Goal: Task Accomplishment & Management: Manage account settings

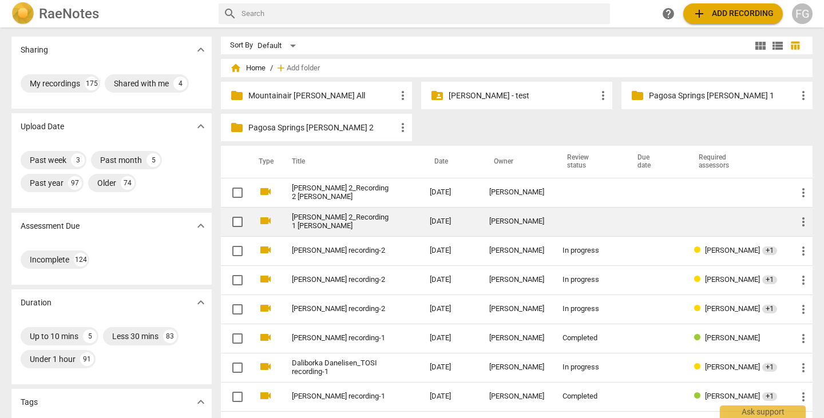
click at [234, 224] on input "checkbox" at bounding box center [238, 222] width 24 height 14
checkbox input "false"
click at [236, 224] on input "checkbox" at bounding box center [238, 222] width 24 height 14
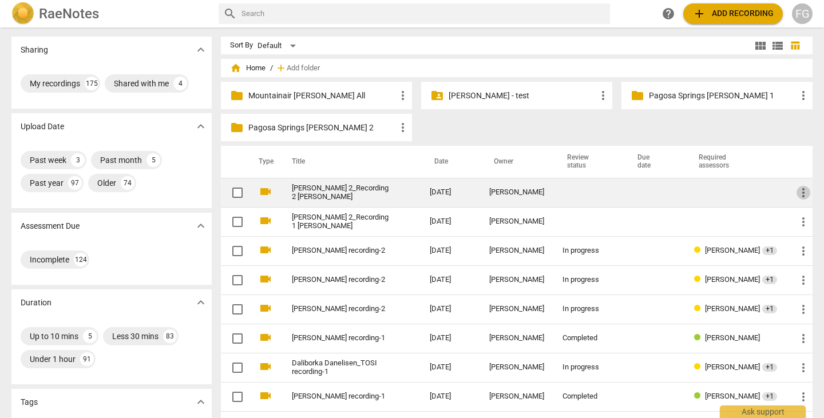
click at [804, 193] on span "more_vert" at bounding box center [804, 193] width 14 height 14
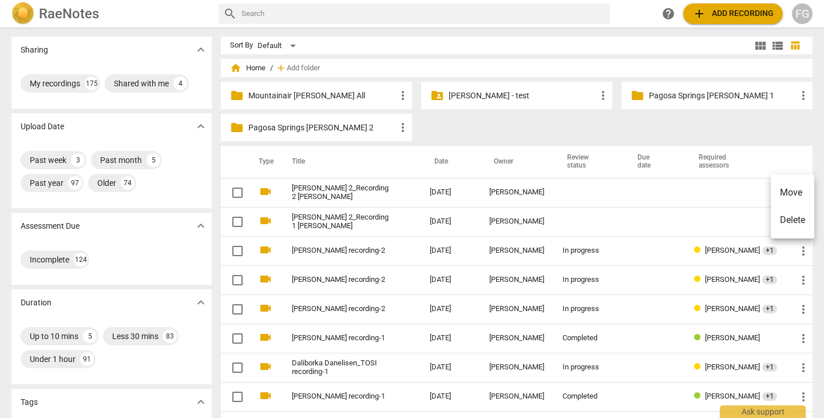
click at [781, 226] on li "Delete" at bounding box center [793, 220] width 44 height 27
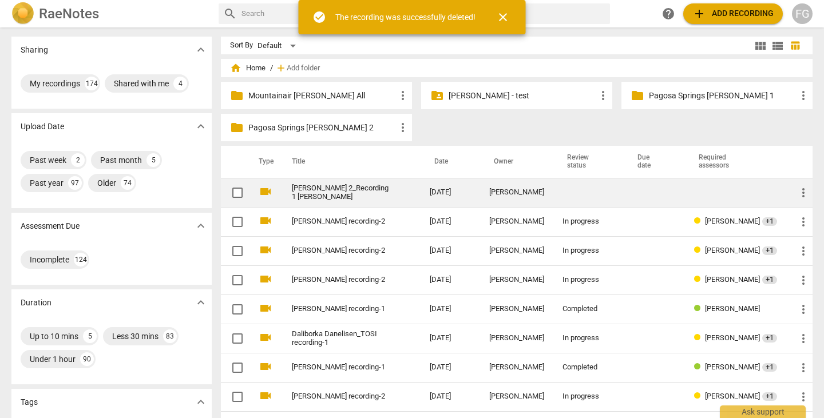
click at [345, 186] on link "TOSI 2_Recording 1 Rouenne Seeley" at bounding box center [340, 192] width 97 height 17
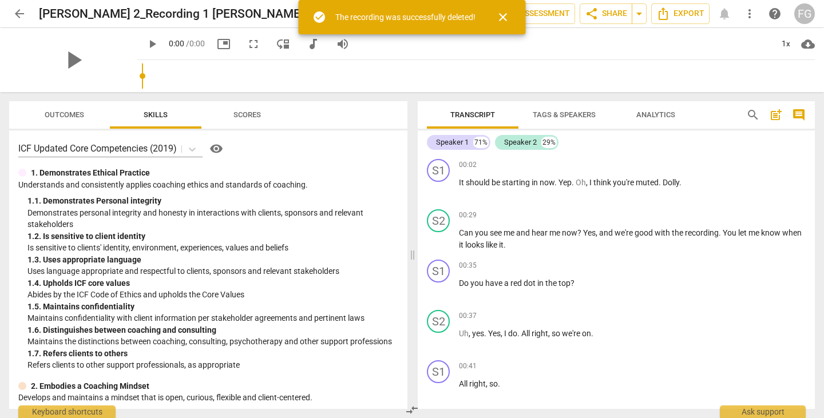
click at [317, 13] on span "edit" at bounding box center [324, 14] width 14 height 14
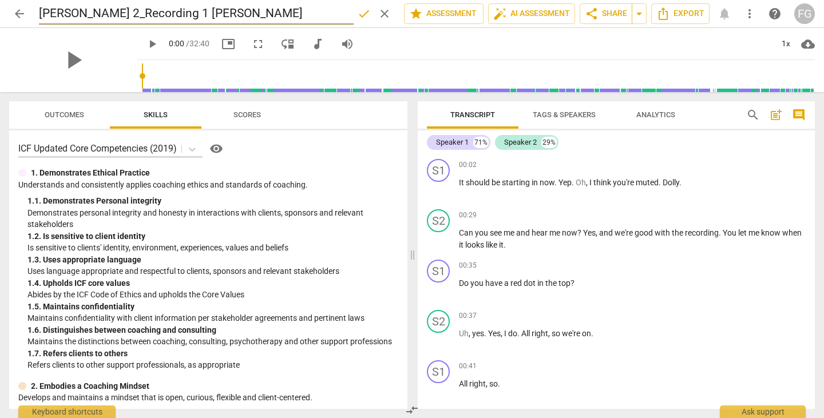
drag, startPoint x: 146, startPoint y: 15, endPoint x: 21, endPoint y: 11, distance: 124.9
click at [28, 14] on div "arrow_back TOSI 2_Recording 1 Rouenne Seeley done clear star Assessment auto_fi…" at bounding box center [412, 14] width 806 height 22
type input "Rouenne Seeley_TOSI recording-2"
click at [457, 18] on span "star Assessment" at bounding box center [443, 14] width 69 height 14
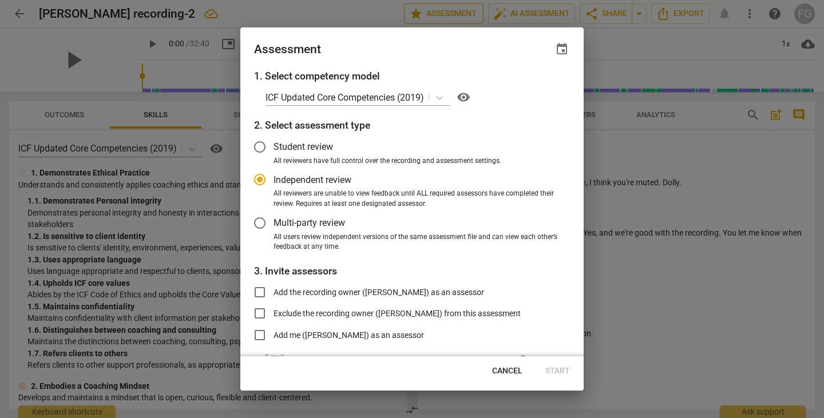
radio input "false"
click at [279, 222] on span "Multi-party review" at bounding box center [310, 222] width 72 height 13
click at [274, 222] on input "Multi-party review" at bounding box center [259, 223] width 27 height 27
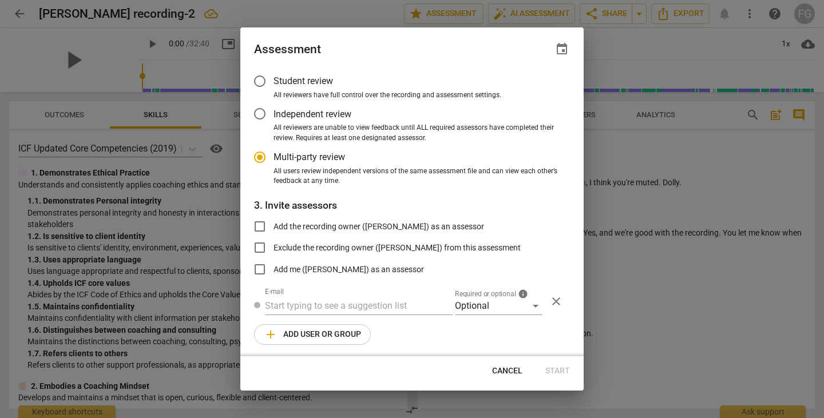
radio input "false"
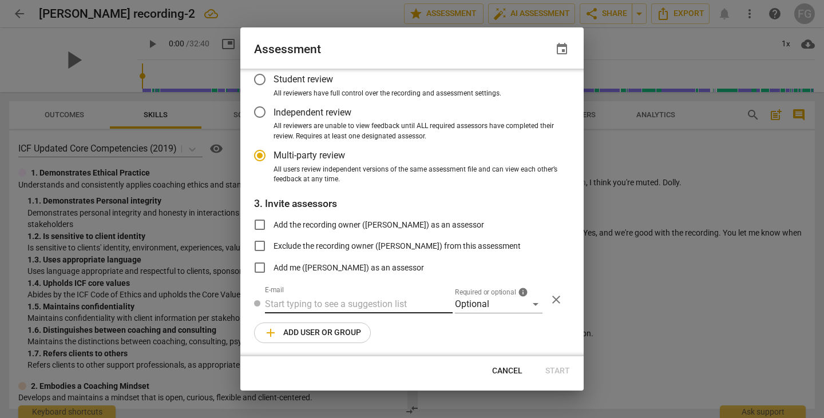
click at [339, 306] on input "text" at bounding box center [359, 304] width 188 height 18
paste input "rseeley1@geisinger.edu"
type input "rseeley1@geisinger.edu"
click at [485, 302] on div "Optional" at bounding box center [499, 304] width 88 height 18
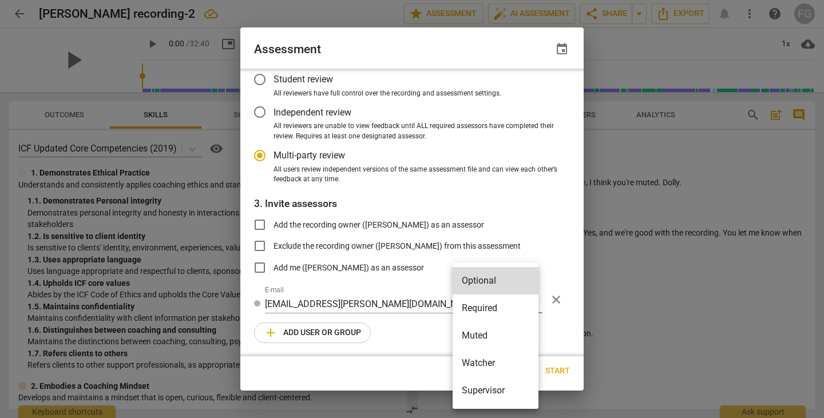
click at [493, 308] on li "Required" at bounding box center [496, 308] width 86 height 27
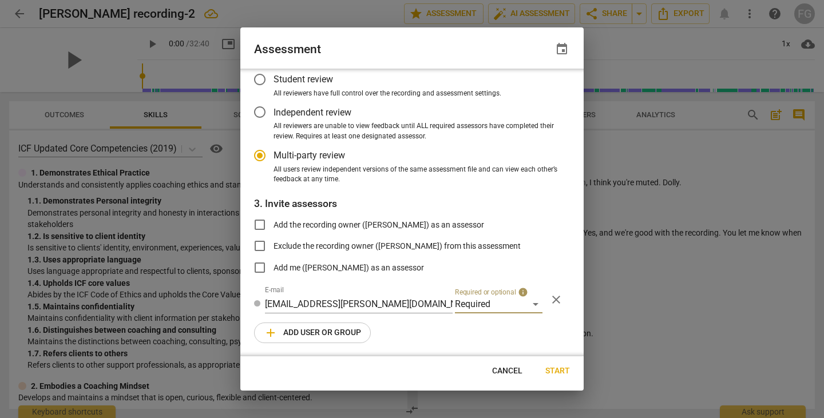
click at [329, 329] on span "add Add user or group" at bounding box center [312, 333] width 97 height 14
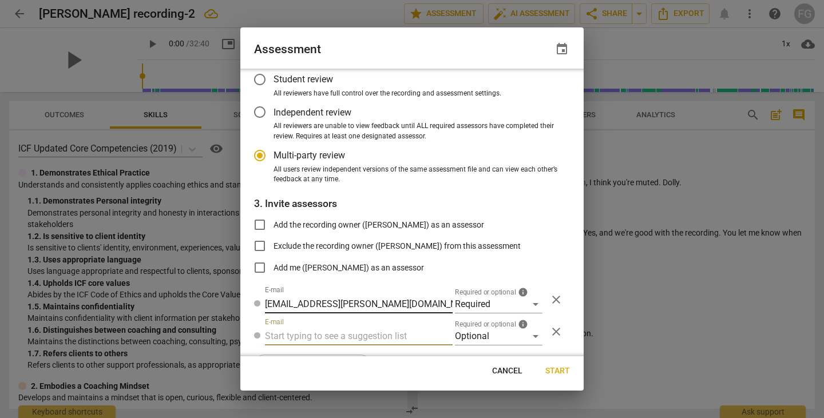
radio input "false"
click at [338, 334] on input "text" at bounding box center [359, 336] width 188 height 18
type input "bj@radiant-life-coaching.com"
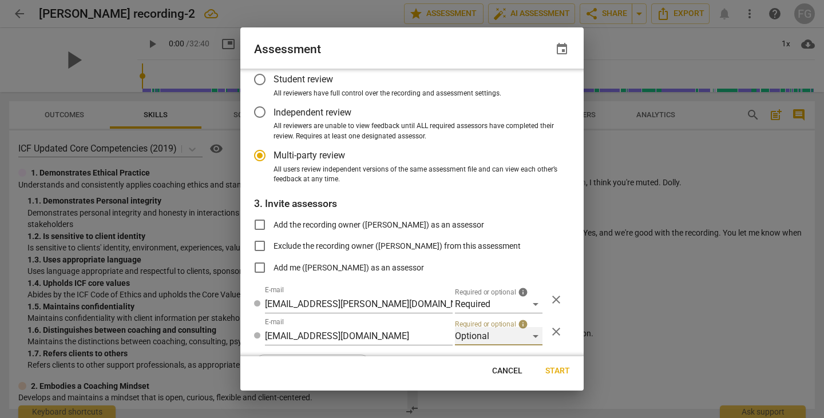
click at [472, 333] on div "Optional" at bounding box center [499, 336] width 88 height 18
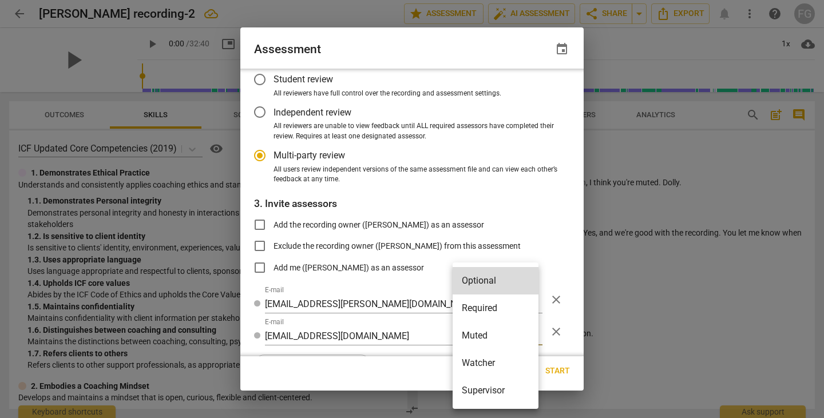
click at [478, 309] on li "Required" at bounding box center [496, 308] width 86 height 27
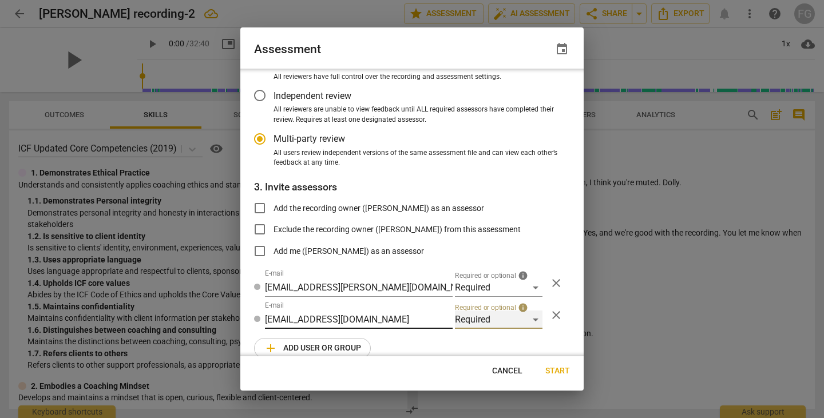
scroll to position [100, 0]
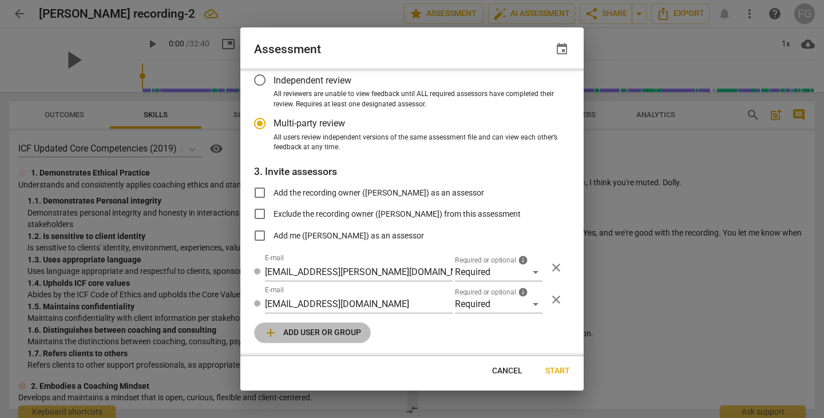
click at [354, 334] on span "add Add user or group" at bounding box center [312, 333] width 97 height 14
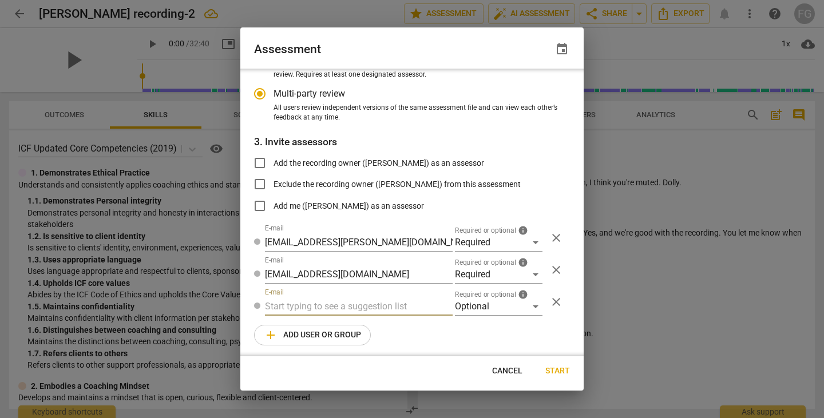
radio input "false"
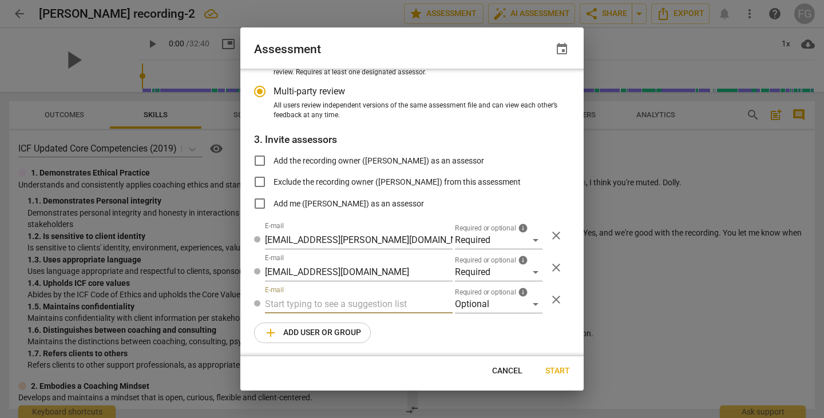
click at [346, 304] on input "text" at bounding box center [359, 304] width 188 height 18
paste input "bj.levy@invitechange.com"
type input "bj.levy@invitechange.com"
click at [505, 272] on div "Required" at bounding box center [499, 272] width 88 height 18
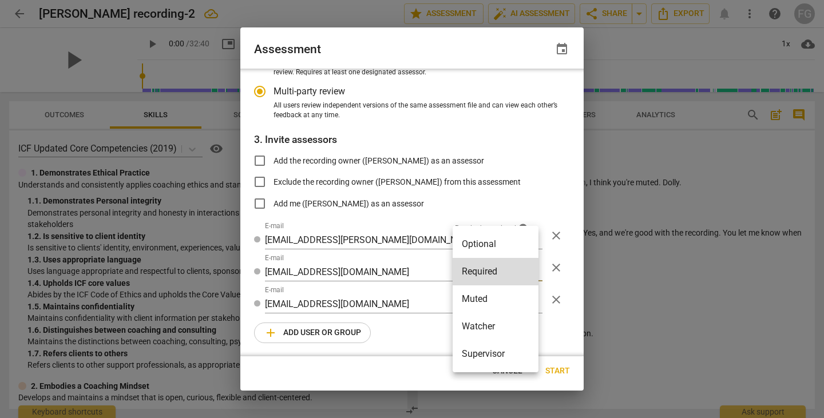
click at [413, 291] on div at bounding box center [412, 209] width 824 height 418
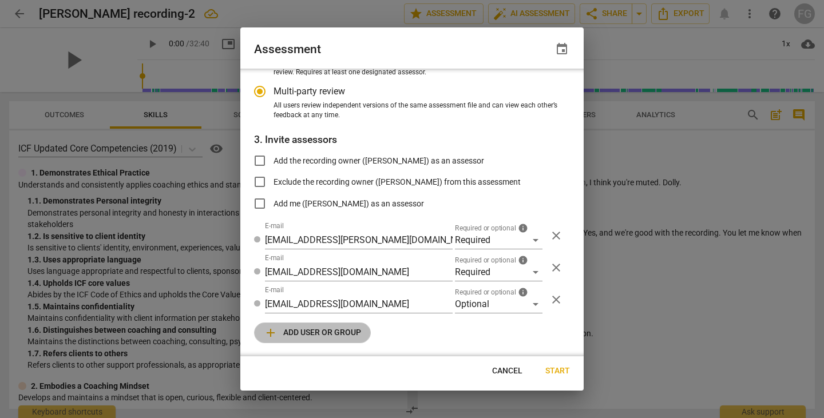
click at [342, 341] on button "add Add user or group" at bounding box center [312, 333] width 117 height 21
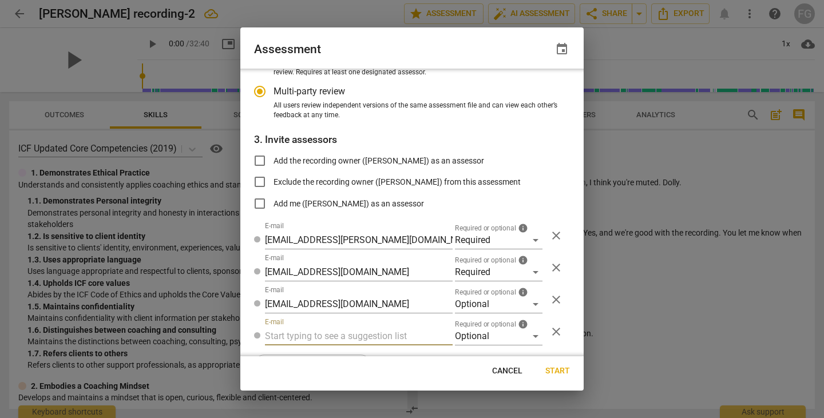
radio input "false"
click at [345, 334] on input "text" at bounding box center [359, 336] width 188 height 18
type input "fgaillour@gmail.com"
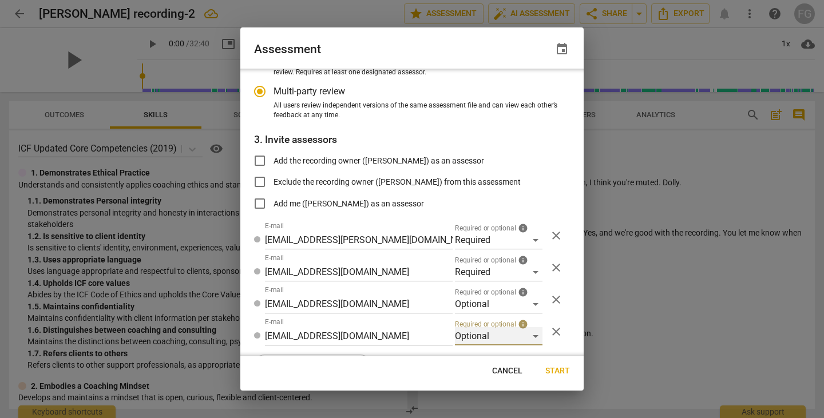
click at [487, 337] on div "Optional" at bounding box center [499, 336] width 88 height 18
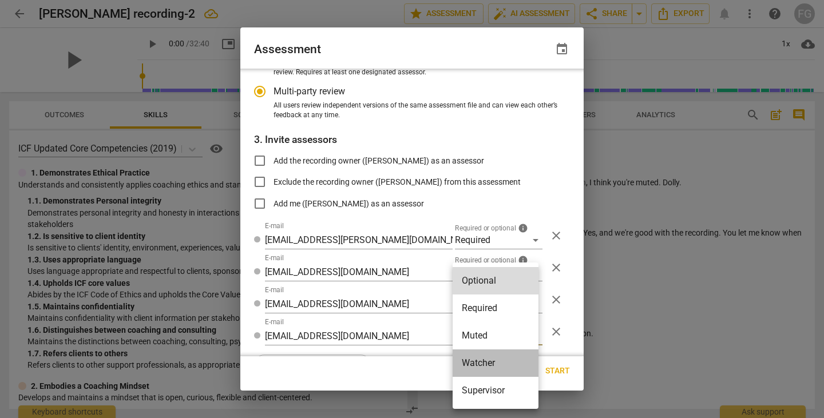
click at [484, 362] on li "Watcher" at bounding box center [496, 363] width 86 height 27
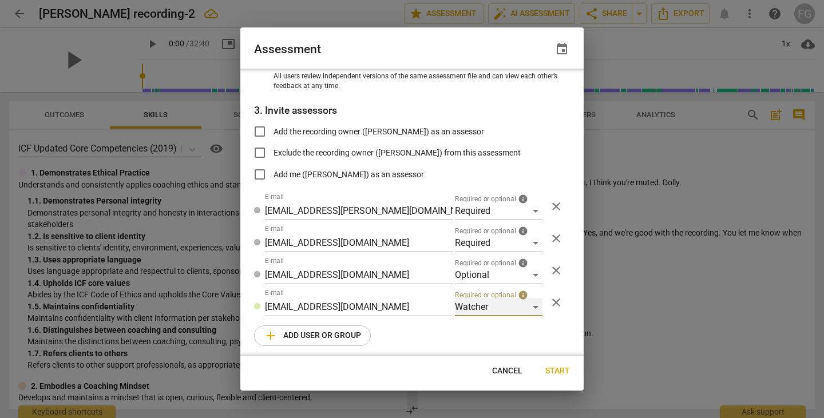
scroll to position [164, 0]
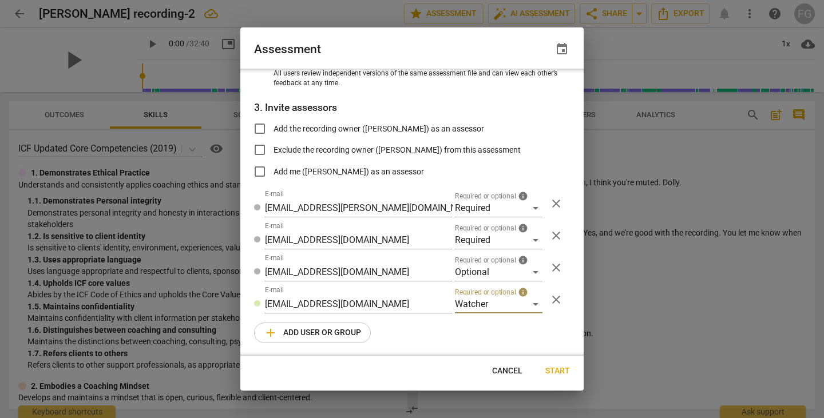
click at [347, 338] on span "add Add user or group" at bounding box center [312, 333] width 97 height 14
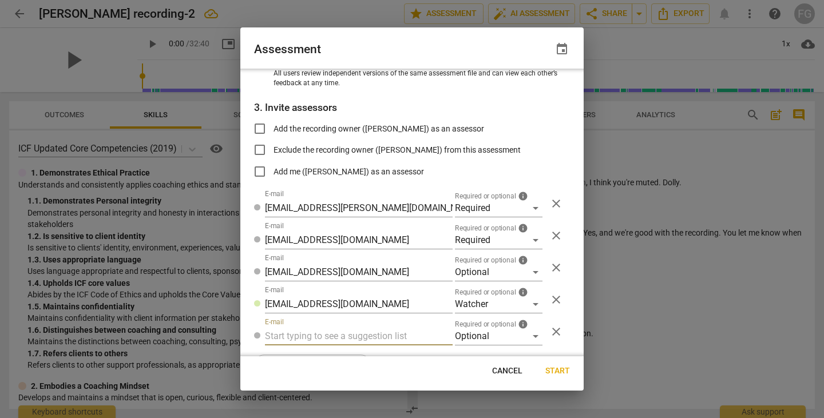
radio input "false"
click at [335, 331] on input "text" at bounding box center [359, 336] width 188 height 18
type input "i"
type input "nikki@physiciancoachinginstitute.com"
click at [479, 336] on div "Optional" at bounding box center [499, 336] width 88 height 18
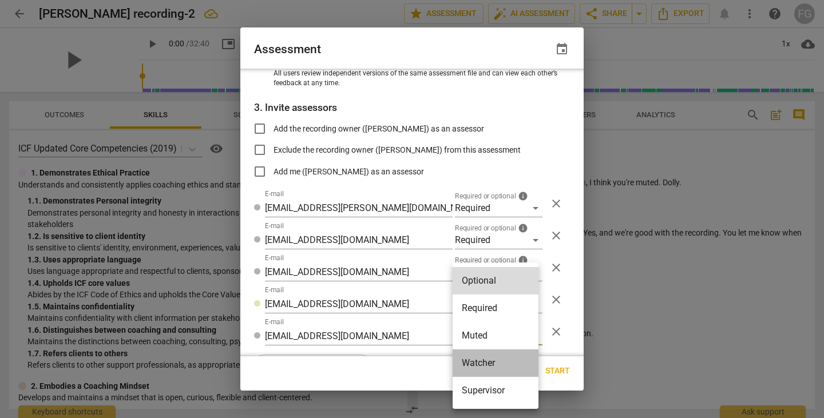
click at [481, 366] on li "Watcher" at bounding box center [496, 363] width 86 height 27
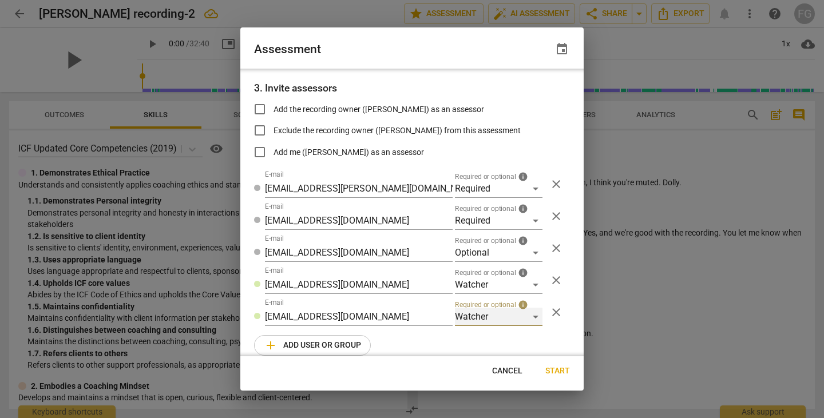
radio input "false"
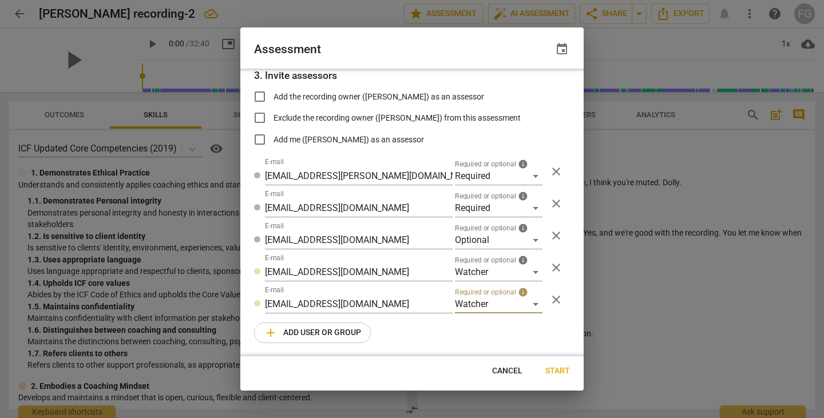
click at [553, 373] on span "Start" at bounding box center [558, 371] width 25 height 11
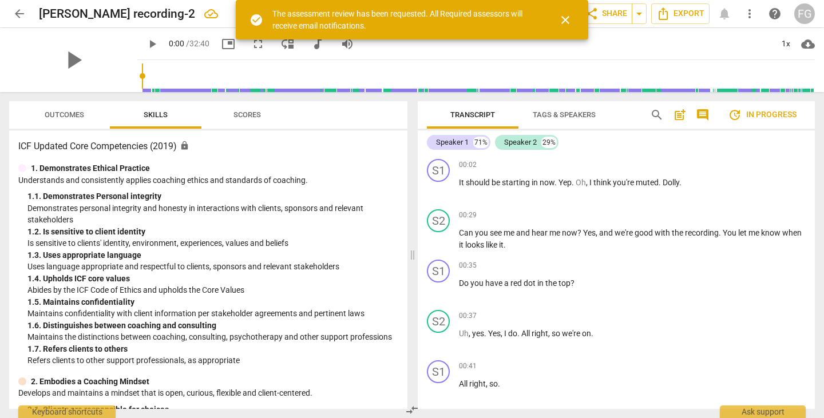
click at [564, 20] on span "close" at bounding box center [566, 20] width 14 height 14
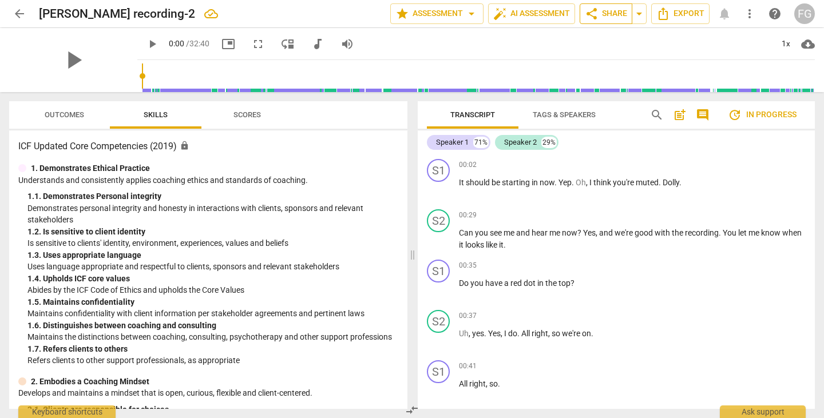
click at [604, 17] on span "share Share" at bounding box center [606, 14] width 42 height 14
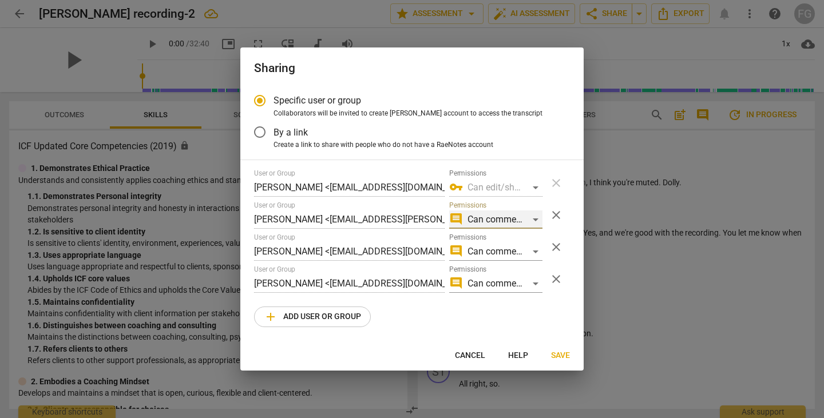
click at [514, 220] on div "comment Can comment" at bounding box center [495, 220] width 93 height 18
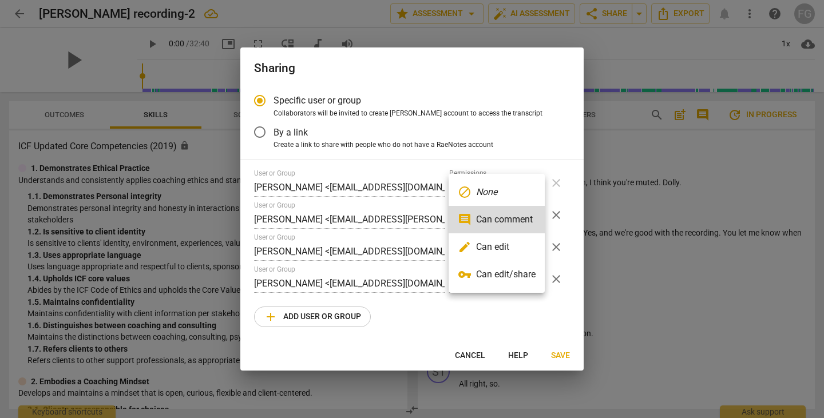
click at [493, 250] on li "edit Can edit" at bounding box center [497, 247] width 96 height 27
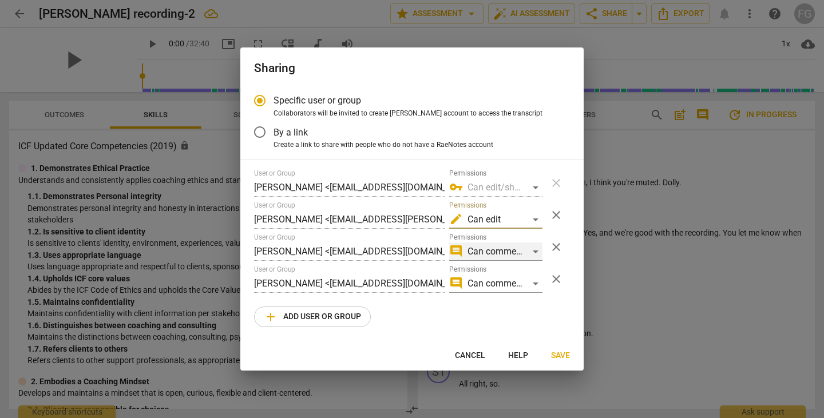
click at [509, 250] on div "comment Can comment" at bounding box center [495, 252] width 93 height 18
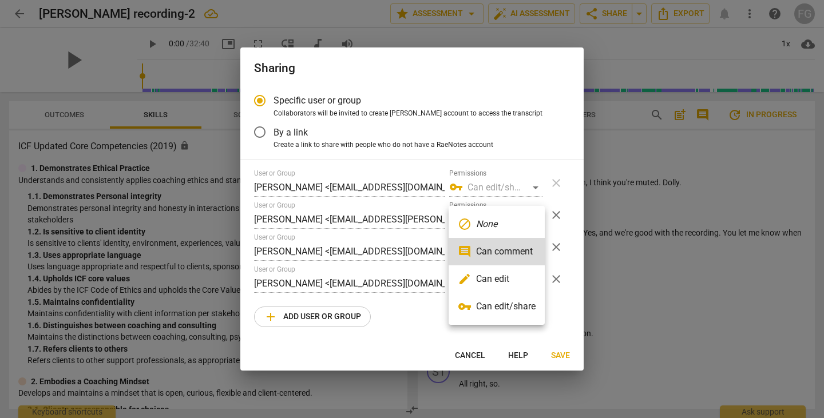
click at [500, 278] on li "edit Can edit" at bounding box center [497, 279] width 96 height 27
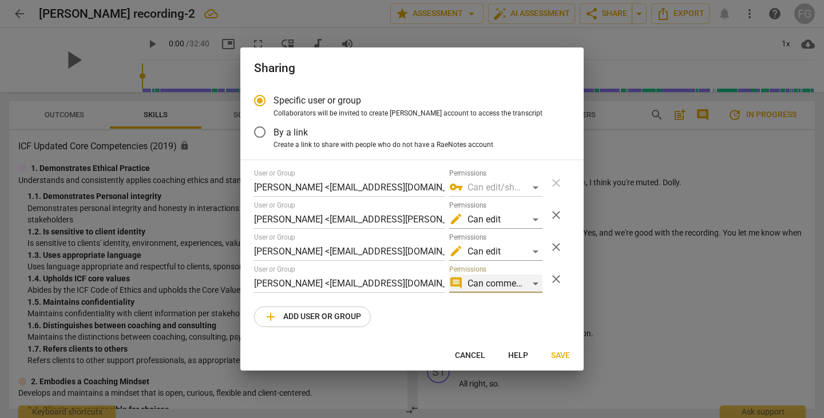
click at [508, 286] on div "comment Can comment" at bounding box center [495, 284] width 93 height 18
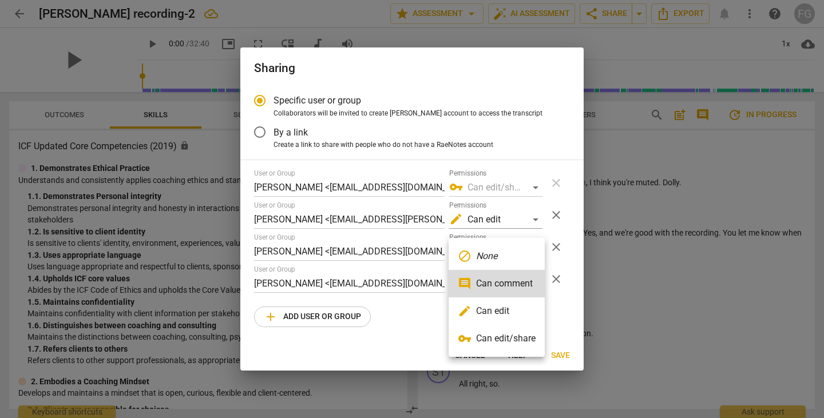
click at [505, 311] on li "edit Can edit" at bounding box center [497, 311] width 96 height 27
radio input "false"
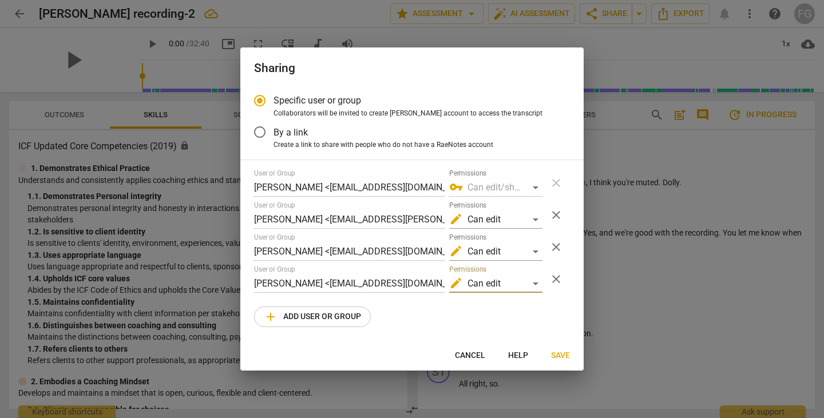
click at [674, 297] on div at bounding box center [412, 209] width 824 height 418
click at [562, 355] on span "Save" at bounding box center [560, 355] width 19 height 11
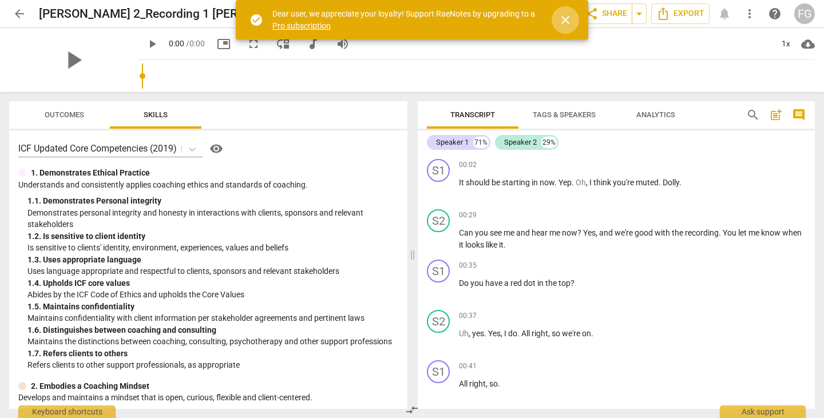
click at [567, 18] on span "close" at bounding box center [566, 20] width 14 height 14
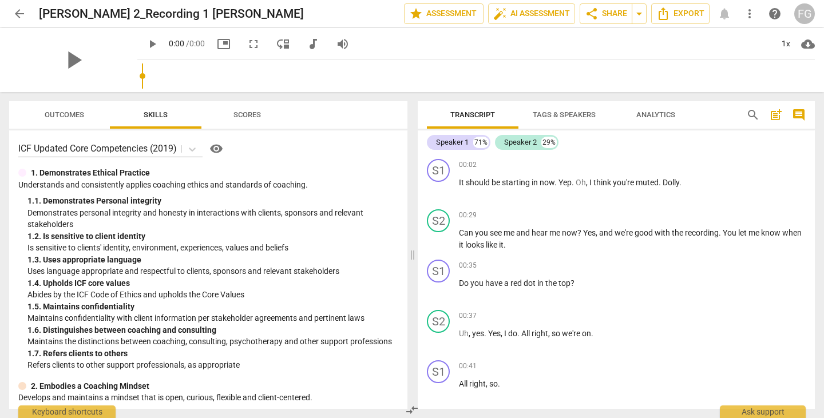
click at [196, 49] on div "play_arrow 0:00 / 0:00 picture_in_picture fullscreen move_down audiotrack volum…" at bounding box center [247, 44] width 220 height 21
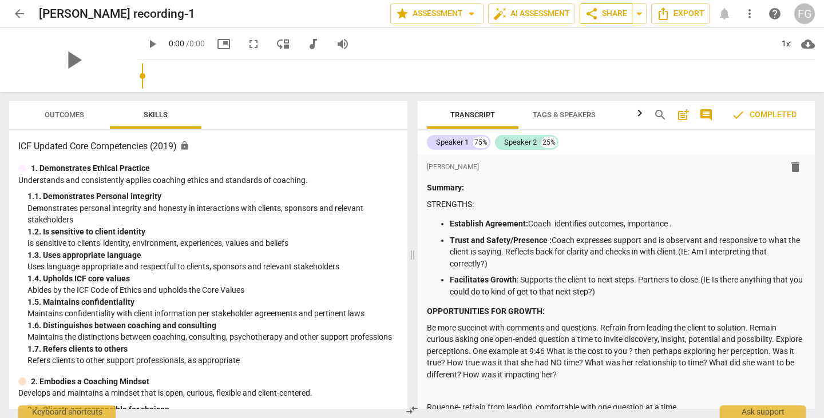
click at [610, 15] on span "share Share" at bounding box center [606, 14] width 42 height 14
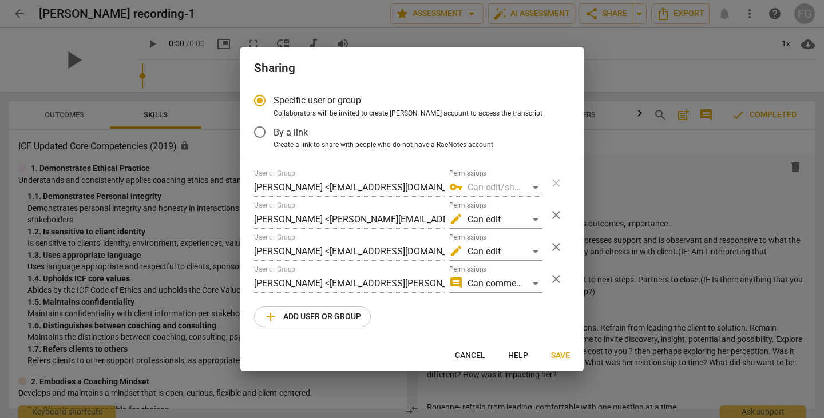
radio input "false"
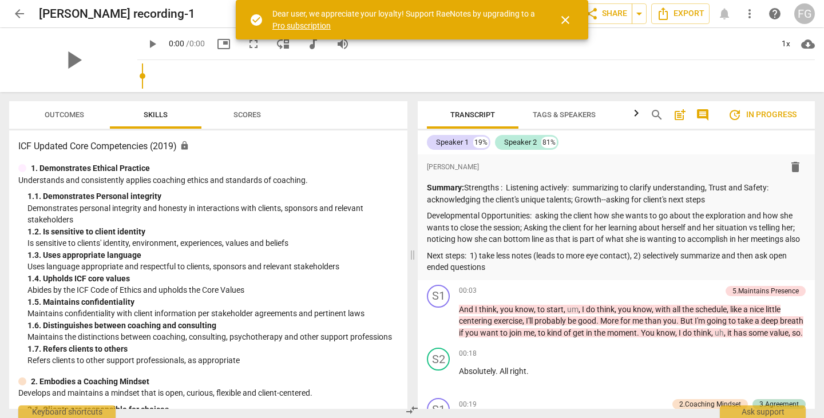
click at [596, 17] on span "share" at bounding box center [592, 14] width 14 height 14
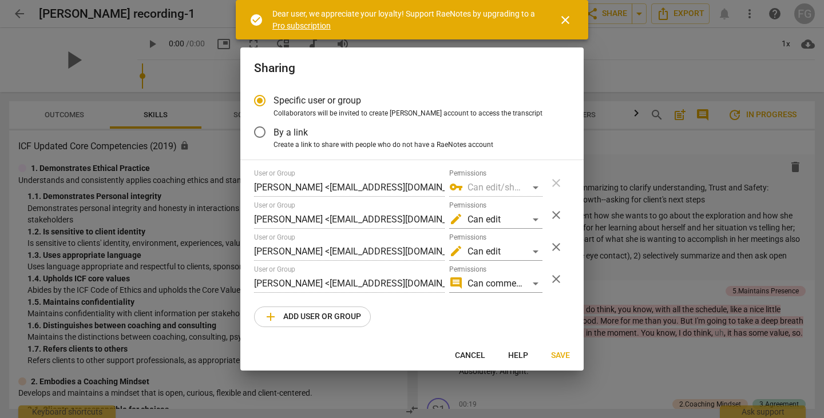
radio input "false"
click at [563, 17] on span "close" at bounding box center [566, 20] width 14 height 14
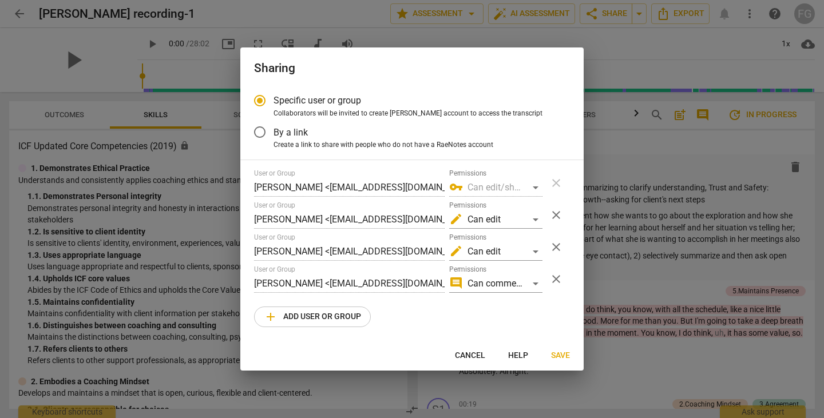
click at [410, 229] on div "User or Group [PERSON_NAME] <[EMAIL_ADDRESS][DOMAIN_NAME]> Permissions vpn_key …" at bounding box center [412, 248] width 316 height 158
click at [397, 262] on div "User or Group [PERSON_NAME] <[EMAIL_ADDRESS][DOMAIN_NAME]> Permissions vpn_key …" at bounding box center [412, 248] width 316 height 158
